Goal: Go to known website: Access a specific website the user already knows

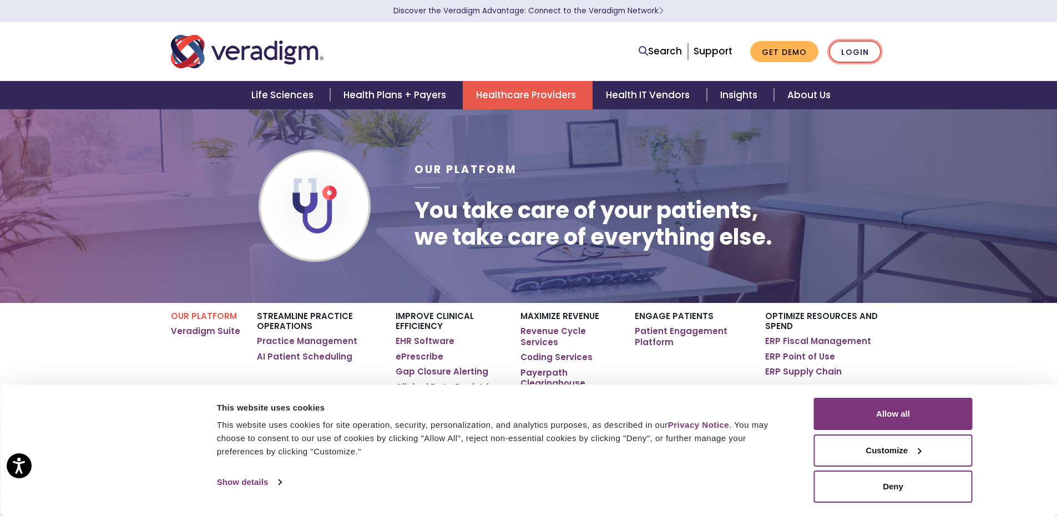
click at [859, 47] on link "Login" at bounding box center [855, 52] width 52 height 23
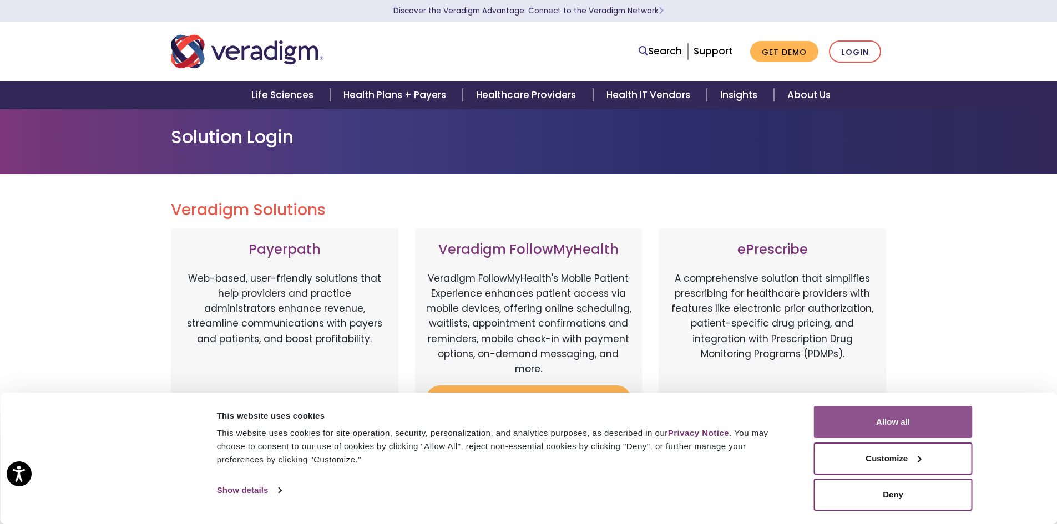
click at [903, 420] on button "Allow all" at bounding box center [893, 422] width 159 height 32
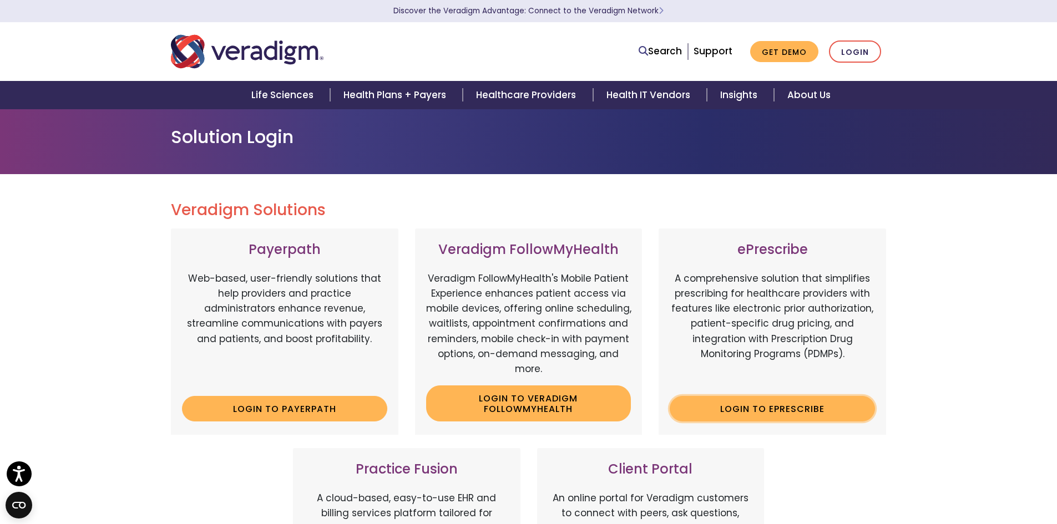
click at [791, 409] on link "Login to ePrescribe" at bounding box center [772, 409] width 205 height 26
click at [767, 417] on link "Login to ePrescribe" at bounding box center [772, 409] width 205 height 26
